Goal: Task Accomplishment & Management: Manage account settings

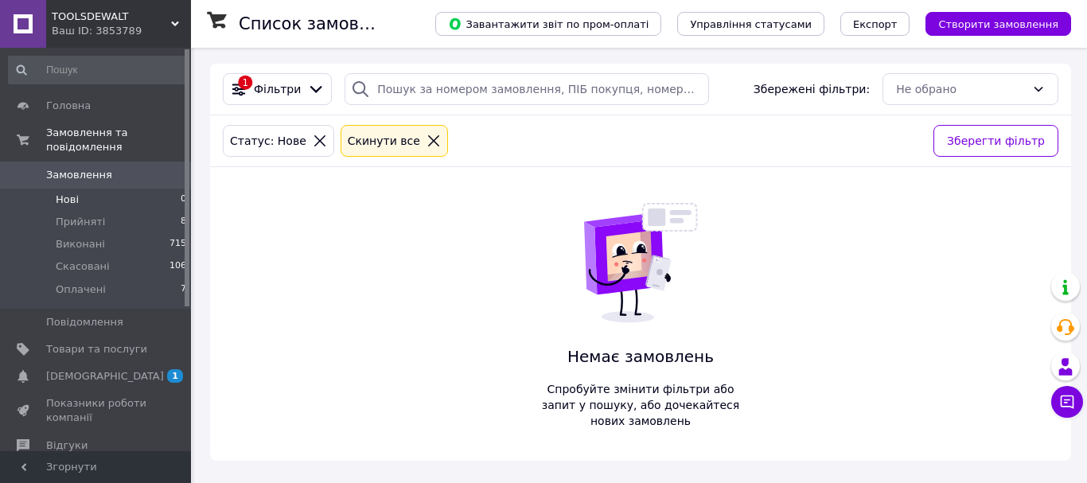
click at [80, 189] on li "Нові 0" at bounding box center [98, 200] width 196 height 22
click at [88, 282] on span "Оплачені" at bounding box center [81, 289] width 50 height 14
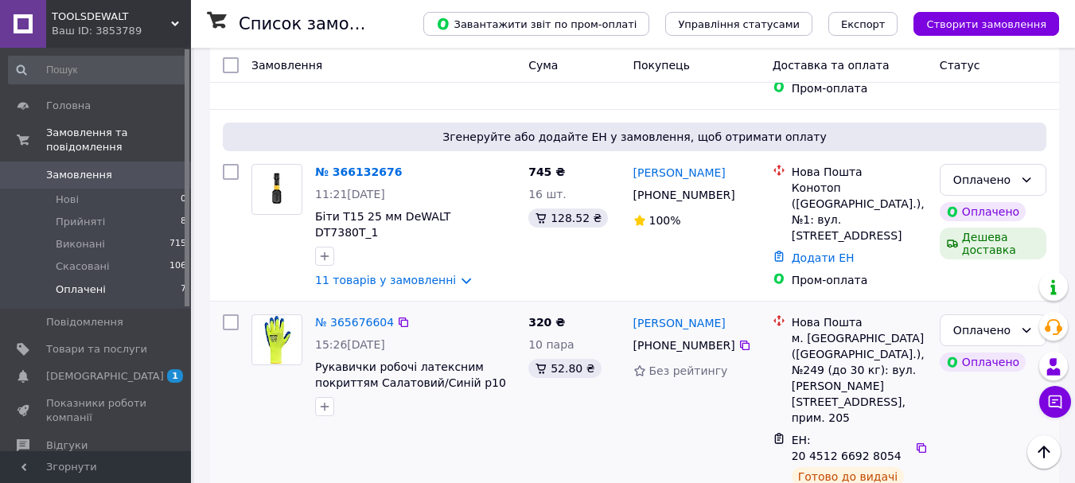
scroll to position [1027, 0]
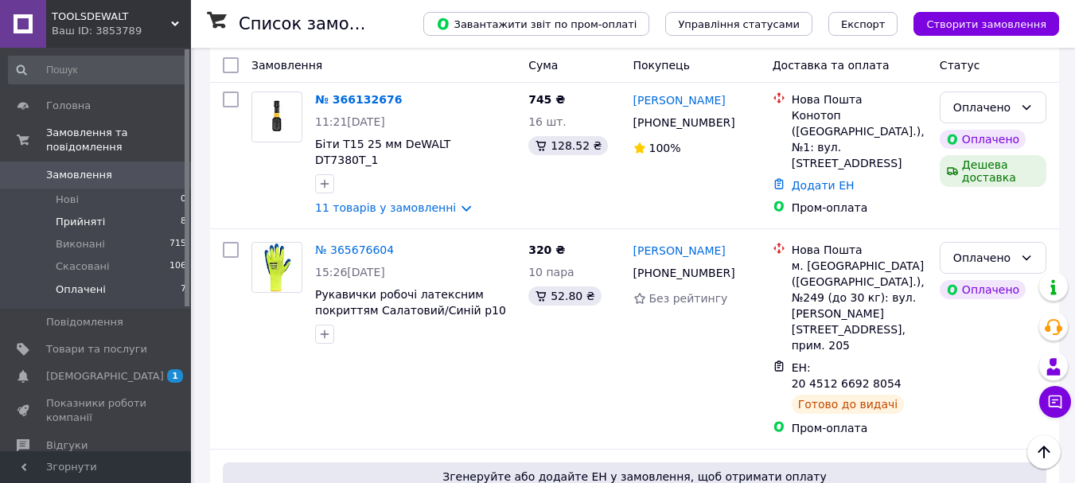
click at [78, 215] on span "Прийняті" at bounding box center [80, 222] width 49 height 14
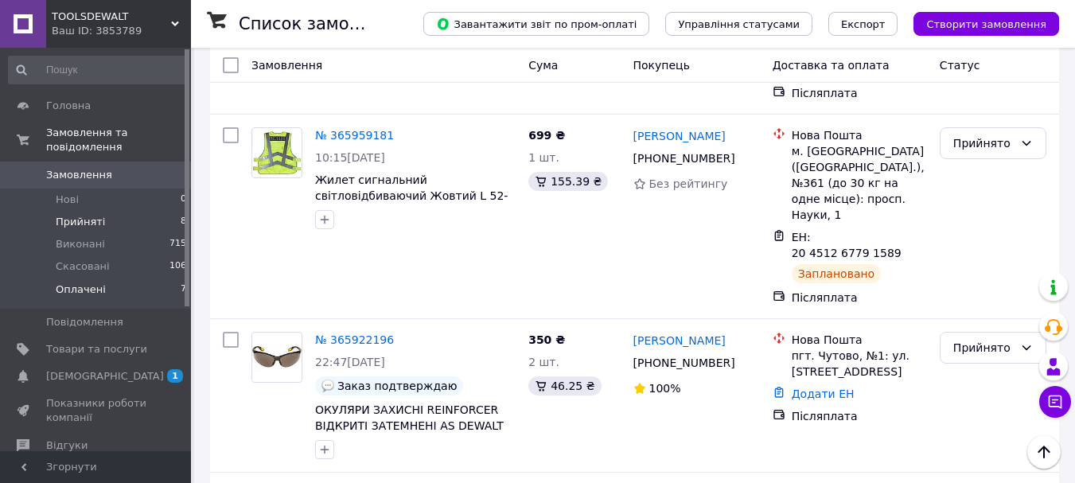
scroll to position [225, 0]
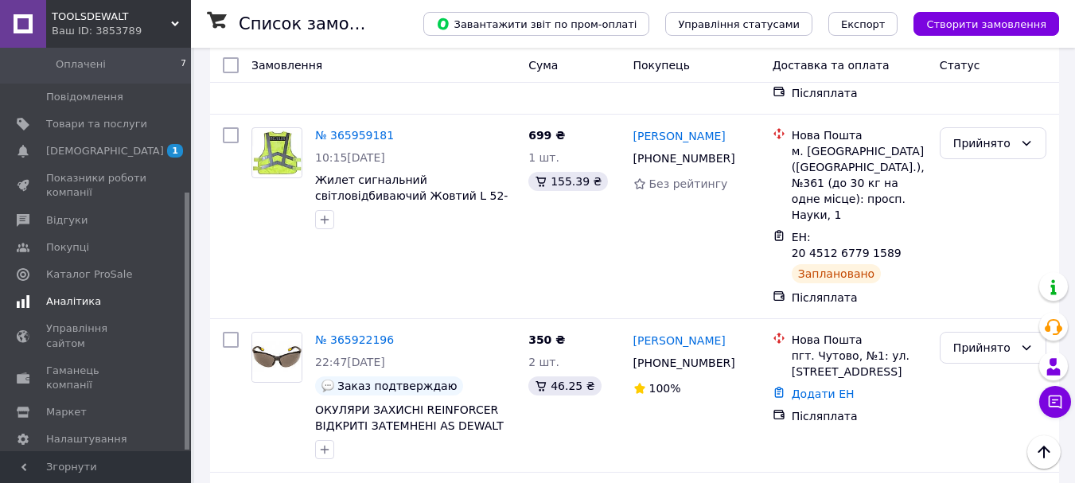
click at [78, 294] on span "Аналітика" at bounding box center [73, 301] width 55 height 14
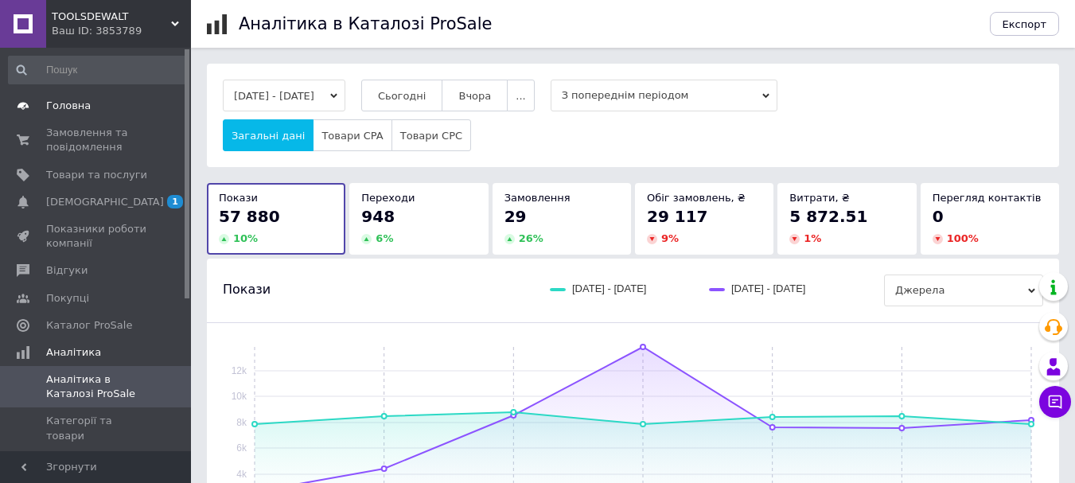
click at [106, 104] on span "Головна" at bounding box center [96, 106] width 101 height 14
